Goal: Complete application form

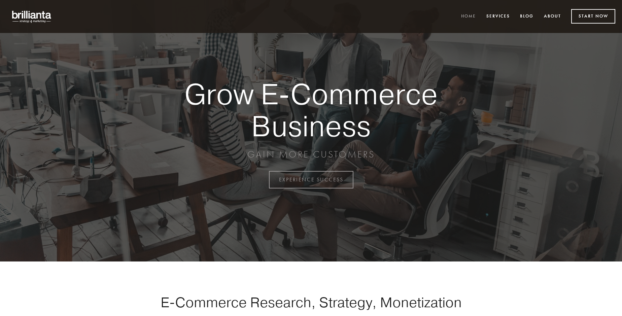
scroll to position [1765, 0]
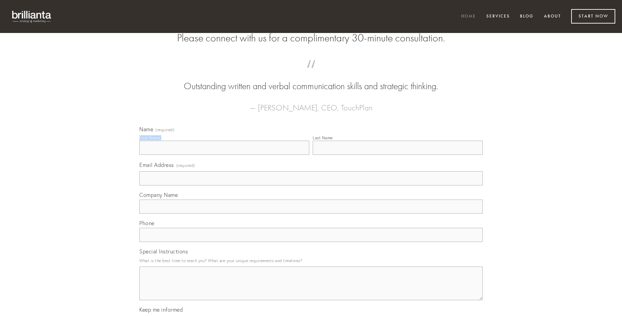
type input "[PERSON_NAME]"
click at [398, 155] on input "Last Name" at bounding box center [398, 148] width 170 height 14
type input "[PERSON_NAME]"
click at [311, 186] on input "Email Address (required)" at bounding box center [310, 178] width 343 height 14
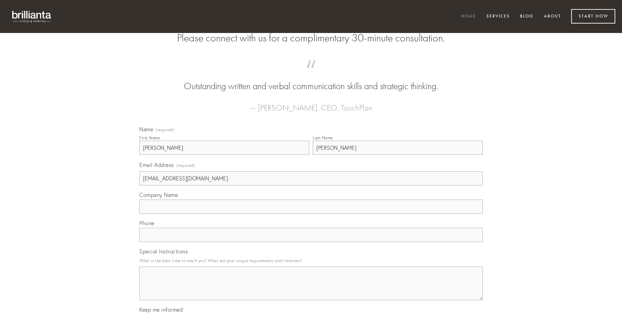
type input "[EMAIL_ADDRESS][DOMAIN_NAME]"
click at [311, 214] on input "Company Name" at bounding box center [310, 207] width 343 height 14
type input "adnuo"
click at [311, 242] on input "text" at bounding box center [310, 235] width 343 height 14
click at [311, 290] on textarea "Special Instructions" at bounding box center [310, 284] width 343 height 34
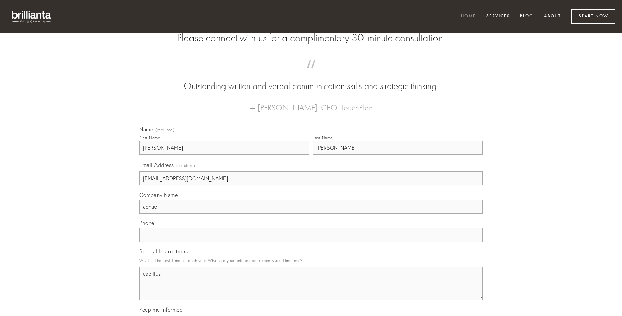
type textarea "capillus"
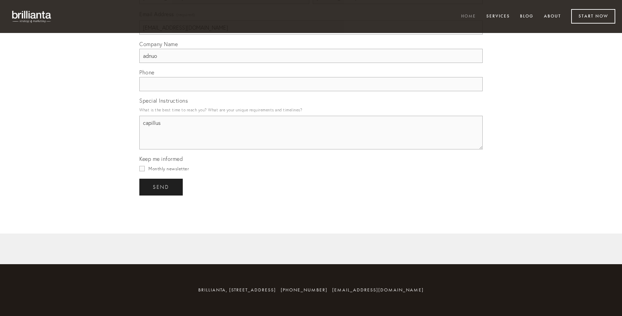
click at [162, 187] on span "send" at bounding box center [161, 187] width 16 height 6
